Goal: Task Accomplishment & Management: Use online tool/utility

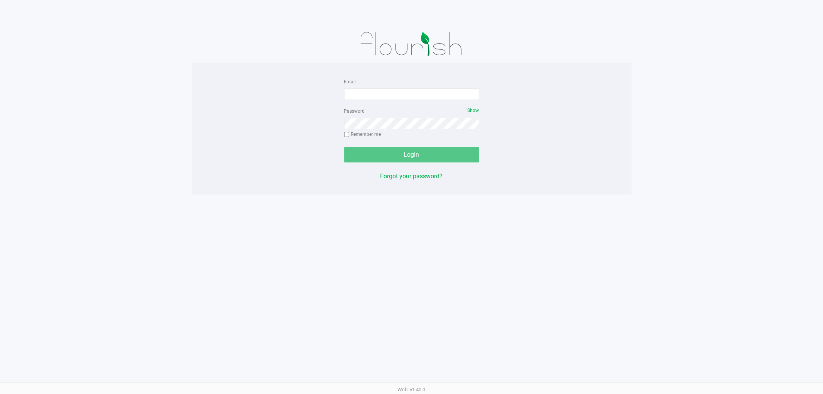
click at [446, 102] on form "Email Password Show Remember me Login" at bounding box center [411, 120] width 135 height 86
click at [439, 90] on input "Email" at bounding box center [411, 94] width 135 height 12
type input "[EMAIL_ADDRESS][DOMAIN_NAME]"
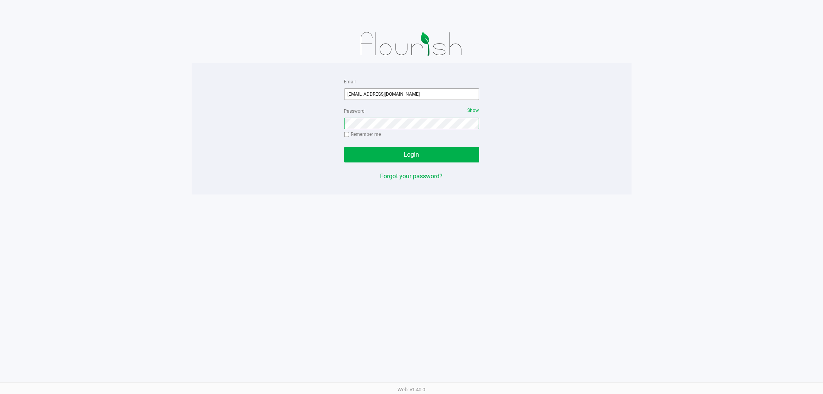
click at [344, 147] on button "Login" at bounding box center [411, 154] width 135 height 15
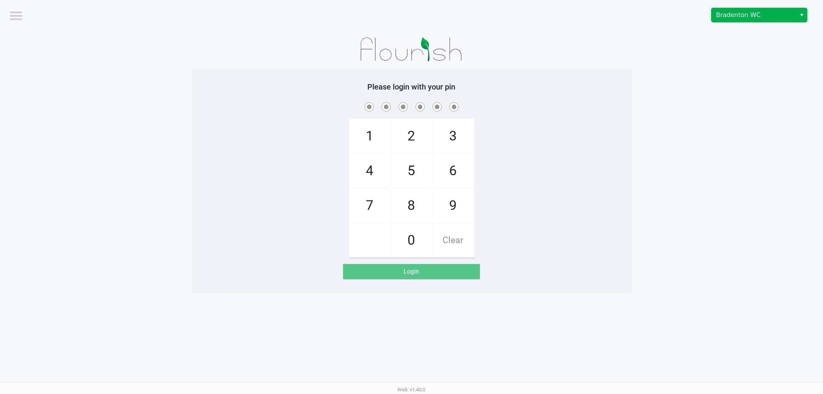
click at [723, 15] on span "Bradenton WC" at bounding box center [753, 14] width 75 height 9
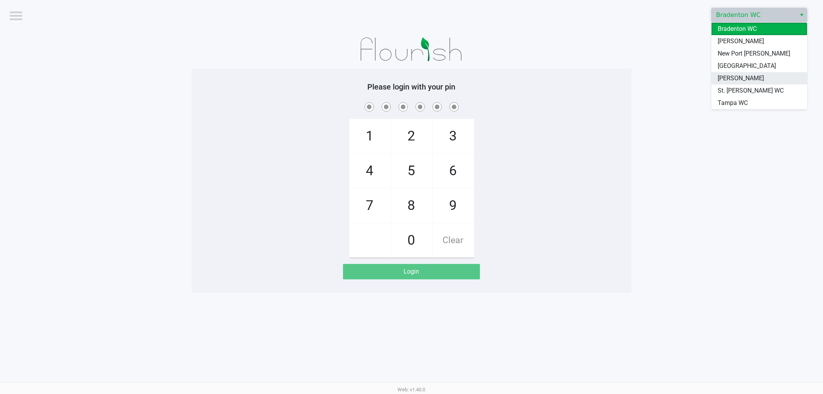
click at [727, 79] on span "[PERSON_NAME]" at bounding box center [741, 78] width 46 height 9
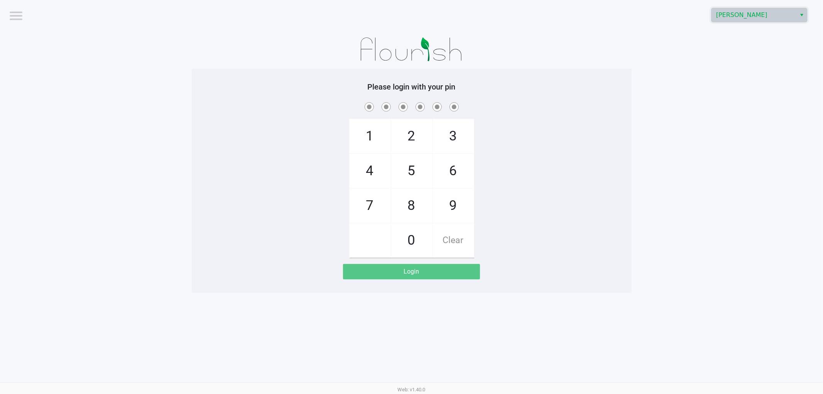
click at [722, 78] on app-pos-login-wrapper "Logout [PERSON_NAME] Please login with your pin 1 4 7 2 5 8 0 3 6 9 Clear Login" at bounding box center [411, 146] width 823 height 293
click at [756, 10] on span "[PERSON_NAME]" at bounding box center [754, 15] width 85 height 14
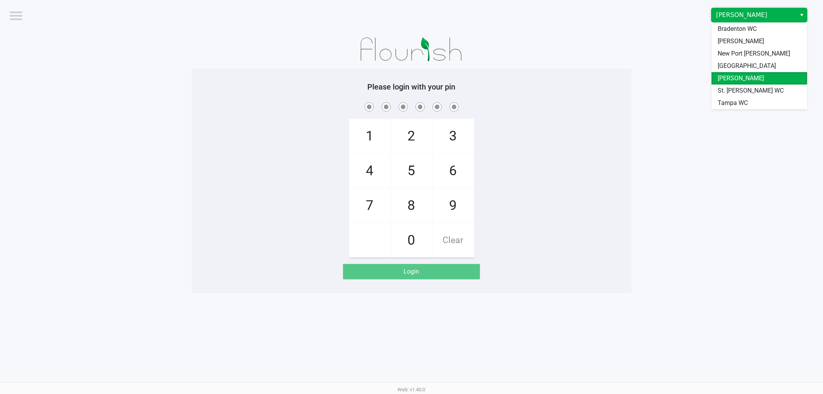
click at [756, 10] on span "[PERSON_NAME]" at bounding box center [754, 15] width 85 height 14
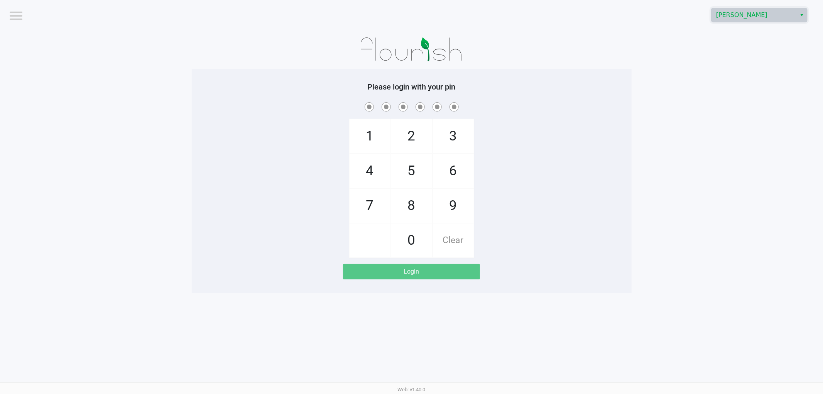
click at [644, 166] on app-pos-login-wrapper "Logout [PERSON_NAME] Please login with your pin 1 4 7 2 5 8 0 3 6 9 Clear Login" at bounding box center [411, 146] width 823 height 293
checkbox input "true"
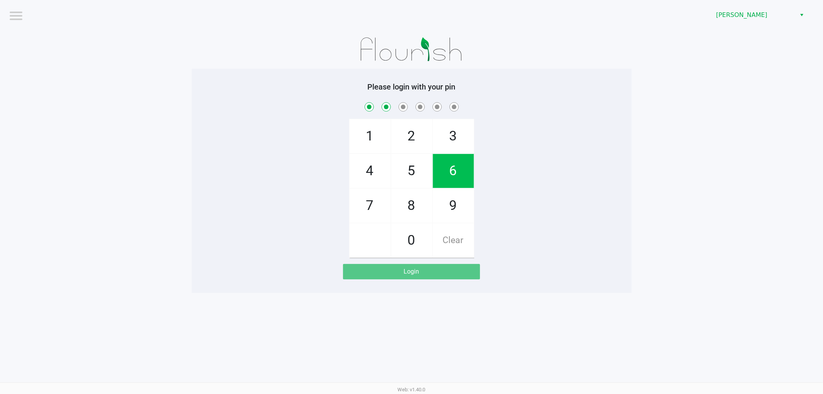
checkbox input "true"
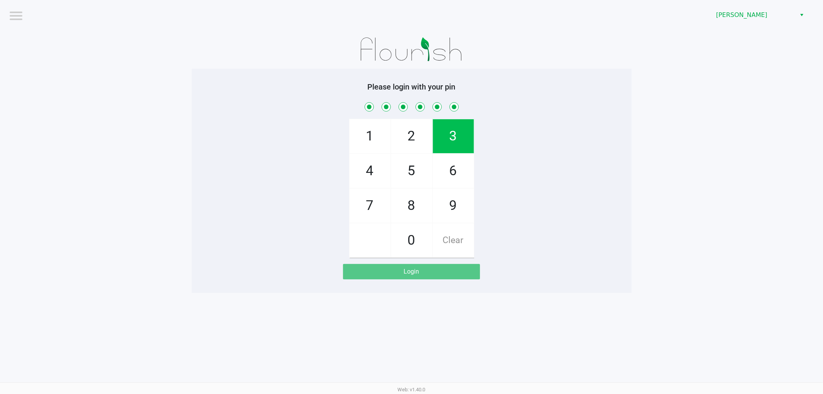
checkbox input "true"
